Goal: Information Seeking & Learning: Find specific page/section

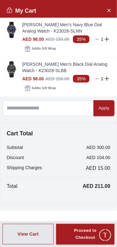
click at [11, 38] on img at bounding box center [11, 30] width 13 height 16
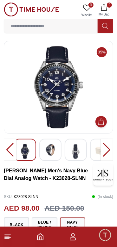
click at [51, 155] on img at bounding box center [50, 149] width 11 height 11
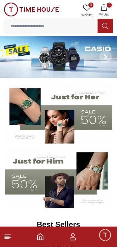
click at [105, 6] on icon "button" at bounding box center [104, 7] width 6 height 6
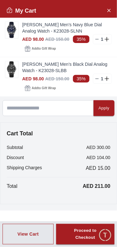
click at [8, 35] on img at bounding box center [11, 30] width 13 height 16
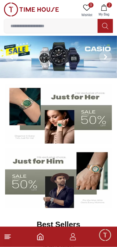
click at [104, 9] on icon "button" at bounding box center [104, 7] width 6 height 6
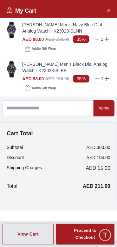
click at [6, 77] on img at bounding box center [11, 69] width 13 height 16
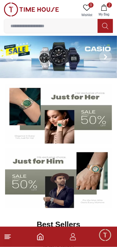
click at [105, 10] on icon "button" at bounding box center [104, 7] width 6 height 6
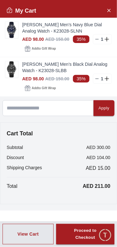
click at [9, 34] on img at bounding box center [11, 30] width 13 height 16
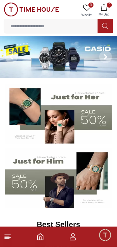
click at [108, 9] on button "2 My Bag" at bounding box center [104, 11] width 18 height 16
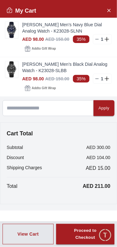
click at [13, 36] on img at bounding box center [11, 30] width 13 height 16
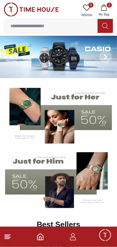
click at [105, 8] on icon "button" at bounding box center [104, 7] width 6 height 6
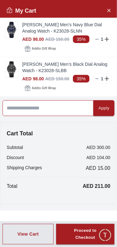
click at [29, 116] on input at bounding box center [48, 108] width 91 height 16
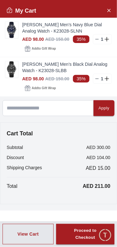
click at [98, 79] on line at bounding box center [97, 79] width 3 height 0
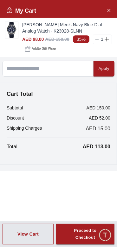
click at [109, 11] on icon "Close Account" at bounding box center [108, 10] width 5 height 8
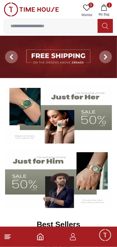
click at [38, 28] on input at bounding box center [50, 26] width 93 height 13
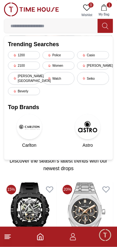
scroll to position [76, 0]
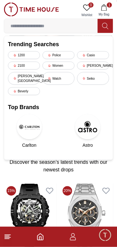
click at [24, 25] on input at bounding box center [50, 26] width 93 height 13
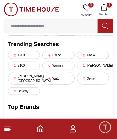
click at [99, 28] on button at bounding box center [105, 26] width 15 height 14
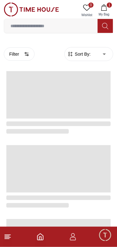
click at [14, 27] on input at bounding box center [50, 26] width 93 height 13
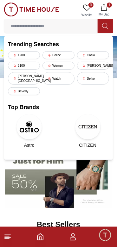
scroll to position [76, 0]
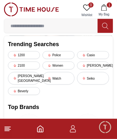
type input "**"
click at [105, 8] on icon "button" at bounding box center [103, 7] width 5 height 6
